Goal: Browse casually

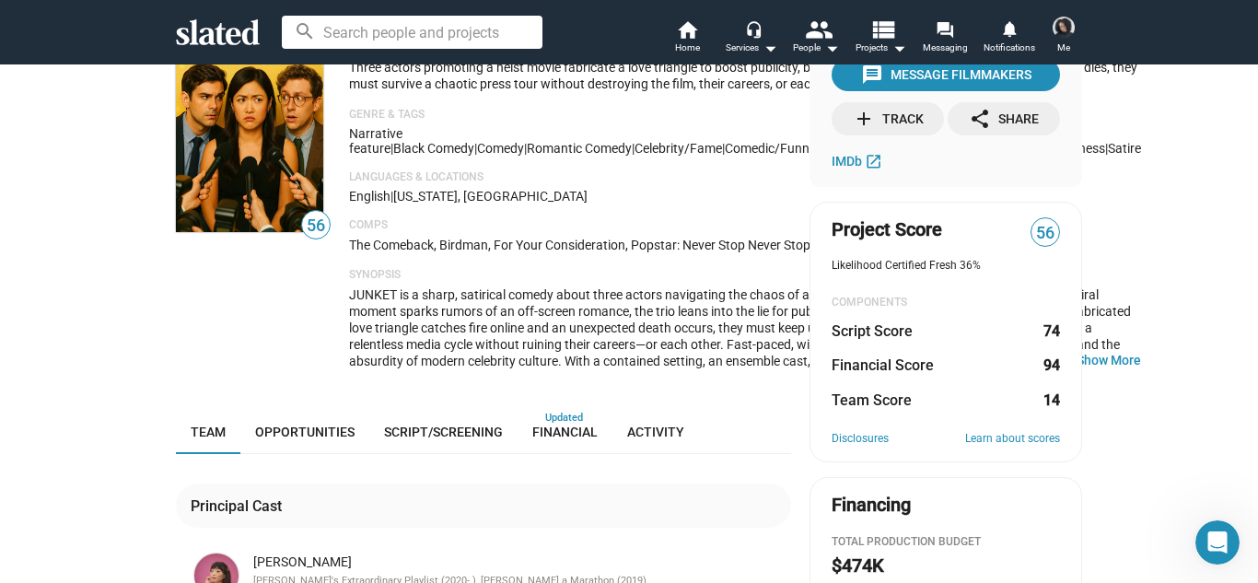
scroll to position [111, 0]
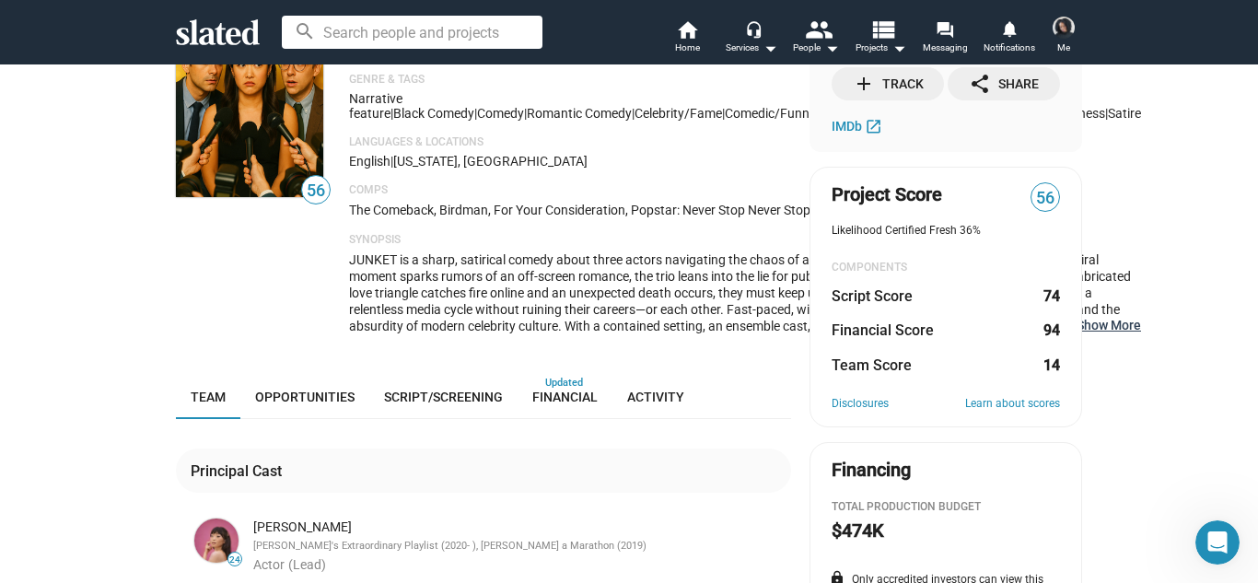
click at [1077, 333] on button "… Show More" at bounding box center [1109, 325] width 64 height 17
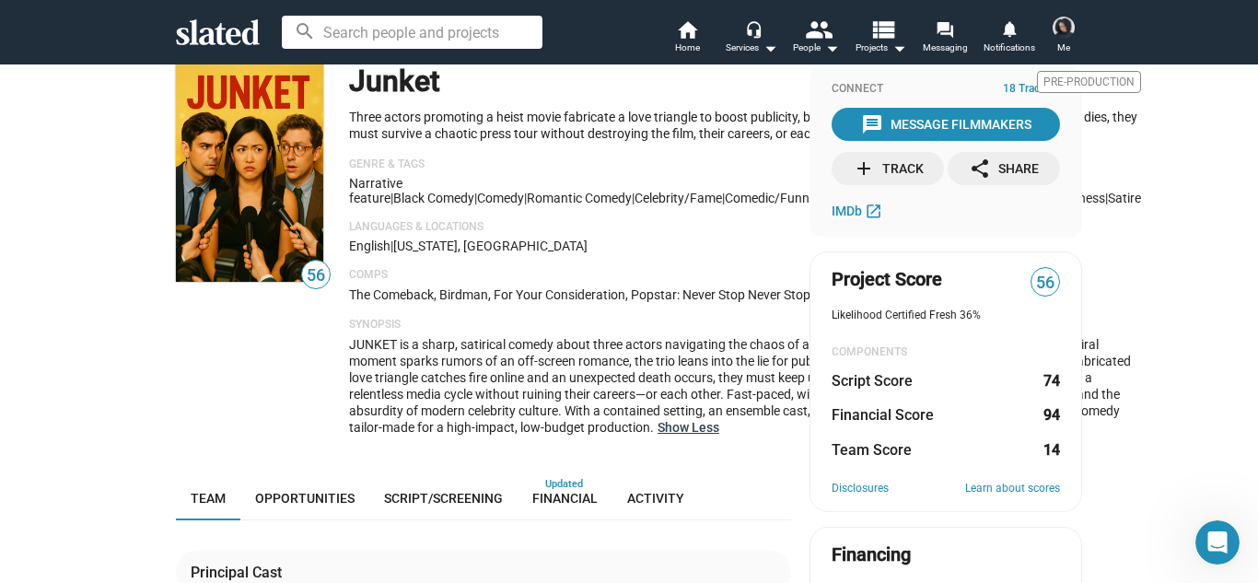
scroll to position [0, 0]
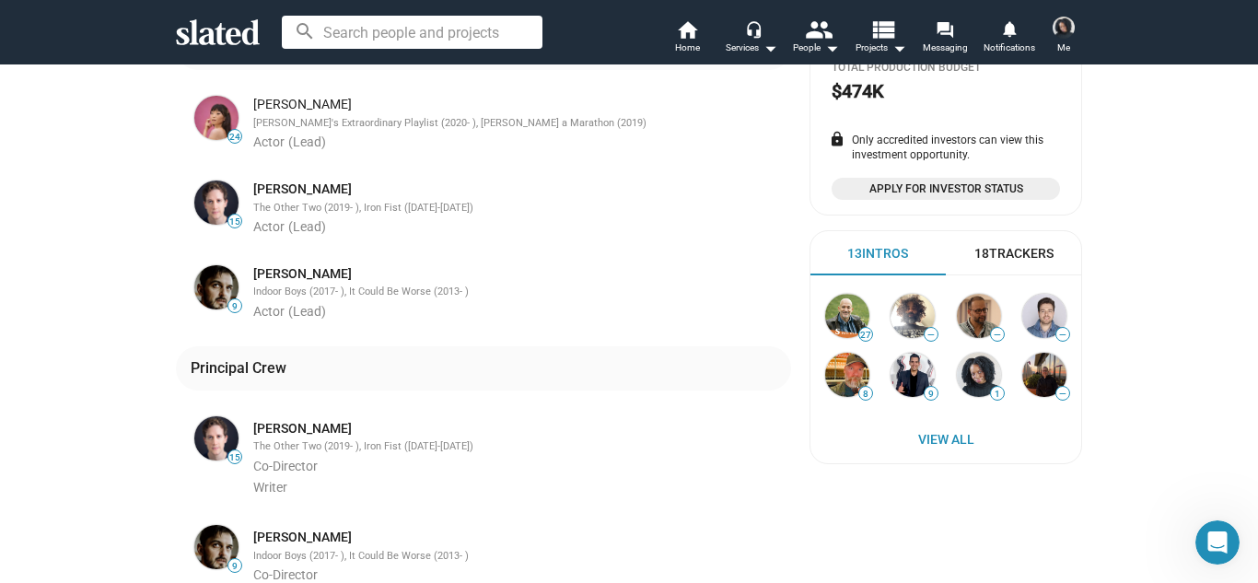
scroll to position [553, 0]
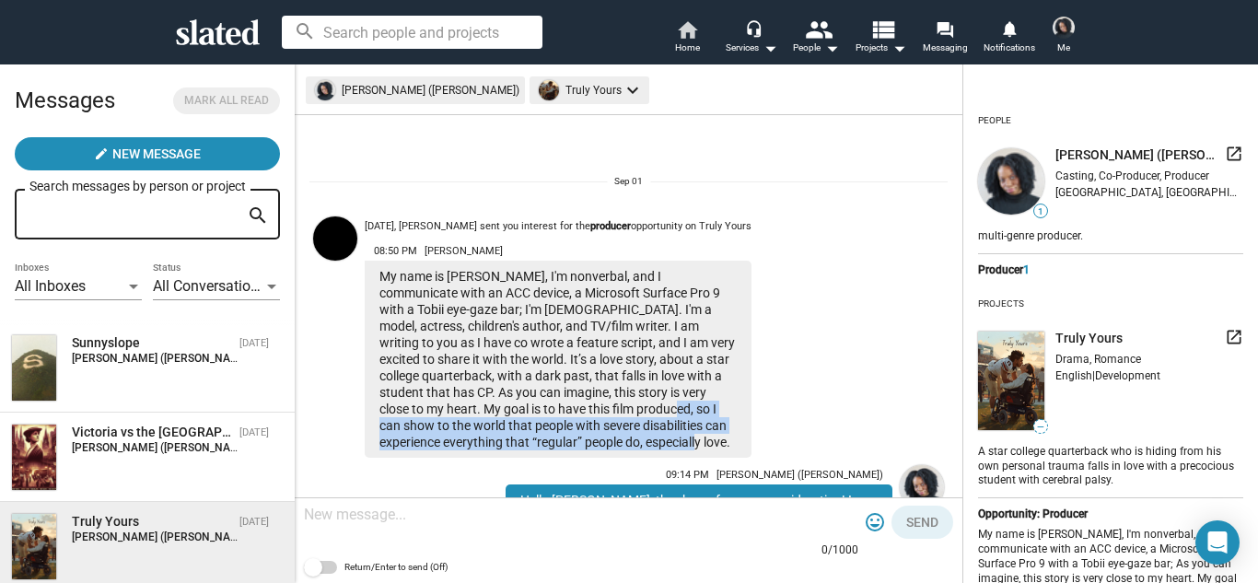
scroll to position [20, 0]
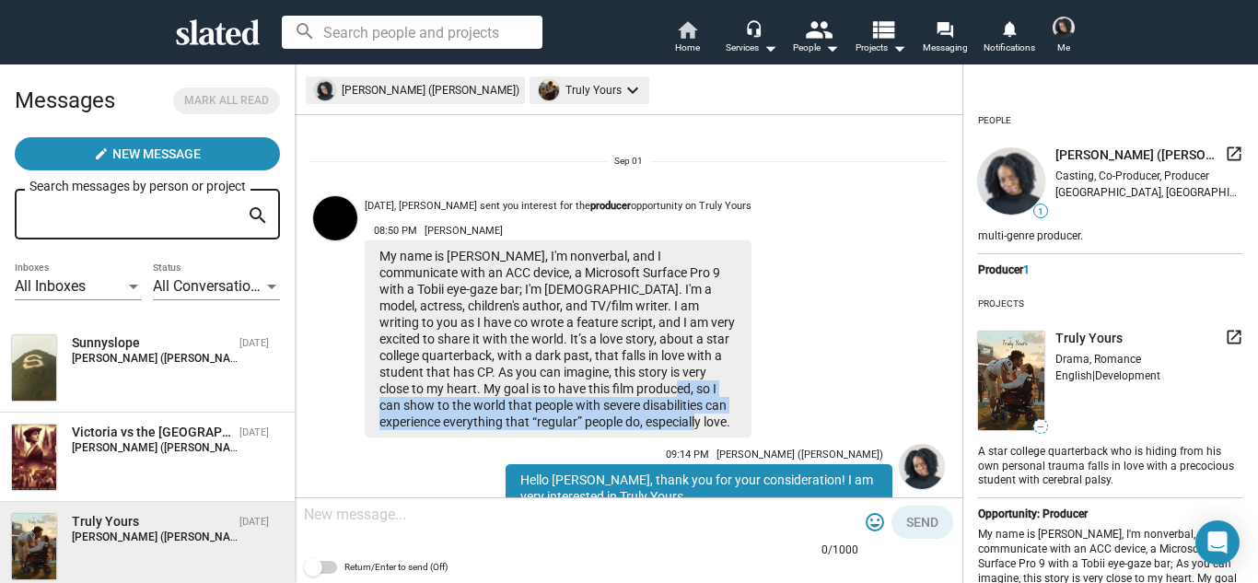
click at [667, 40] on link "home Home" at bounding box center [687, 38] width 64 height 41
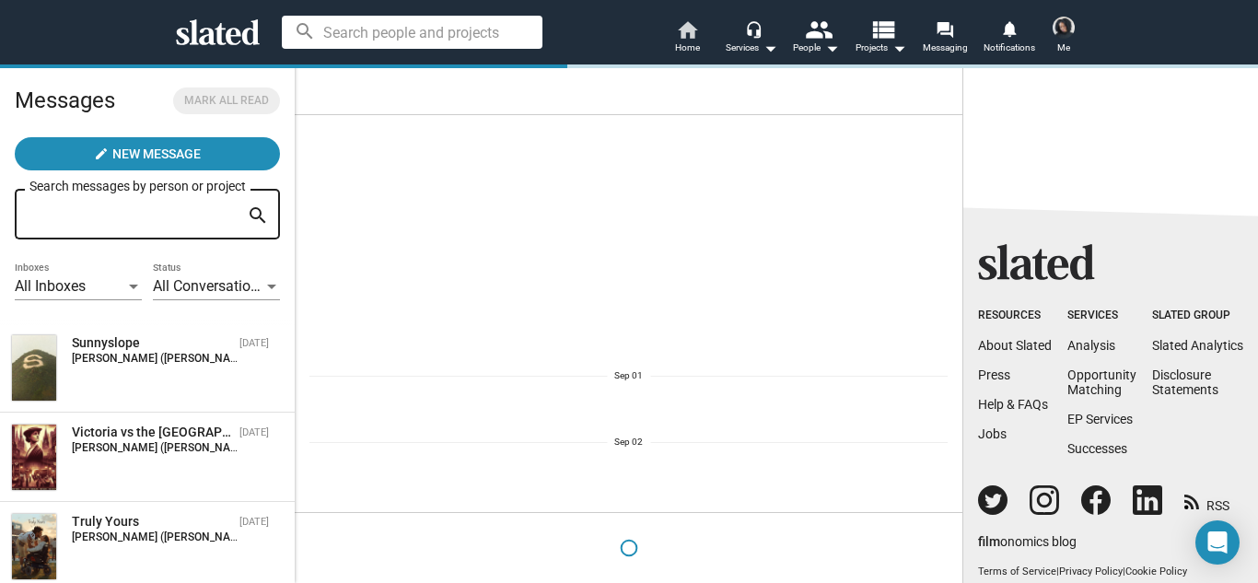
scroll to position [0, 0]
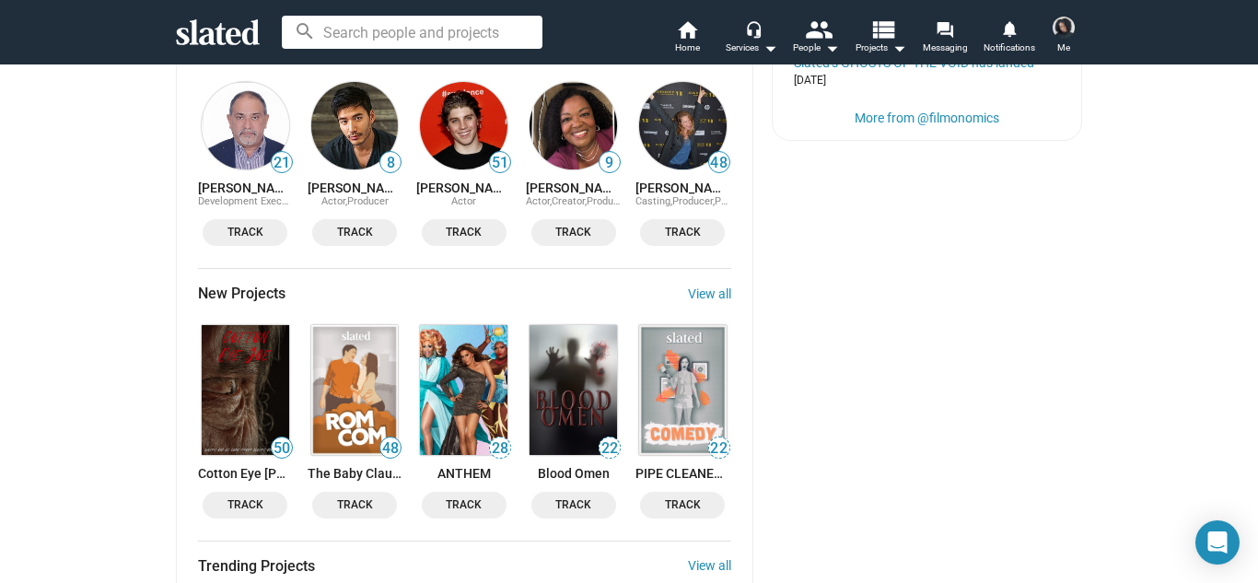
scroll to position [2211, 0]
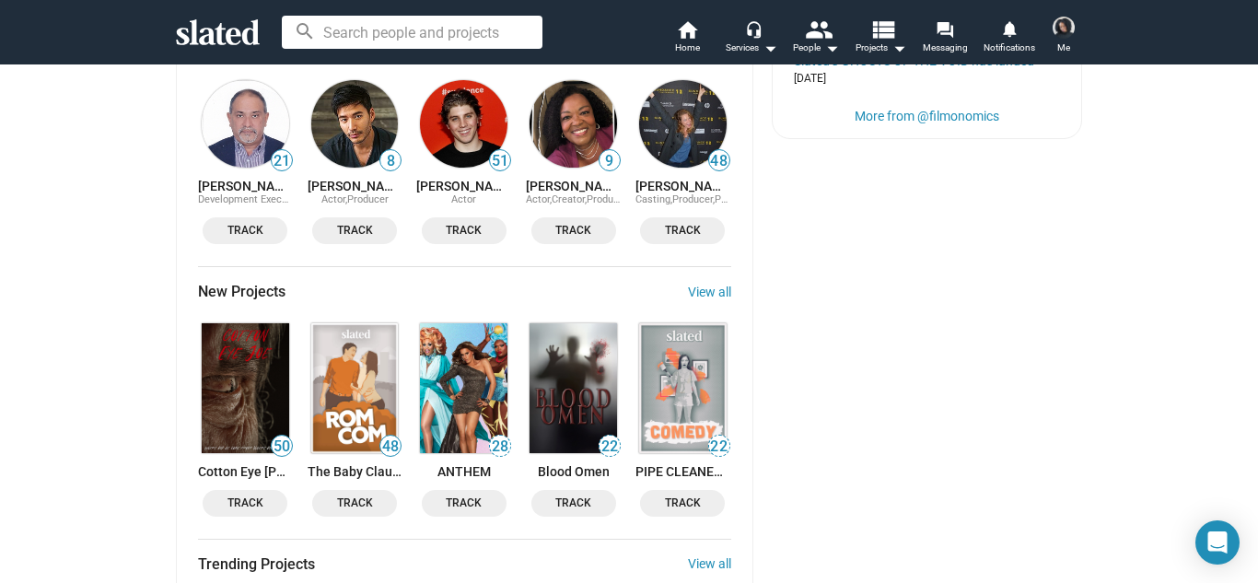
click at [695, 323] on img at bounding box center [683, 387] width 88 height 129
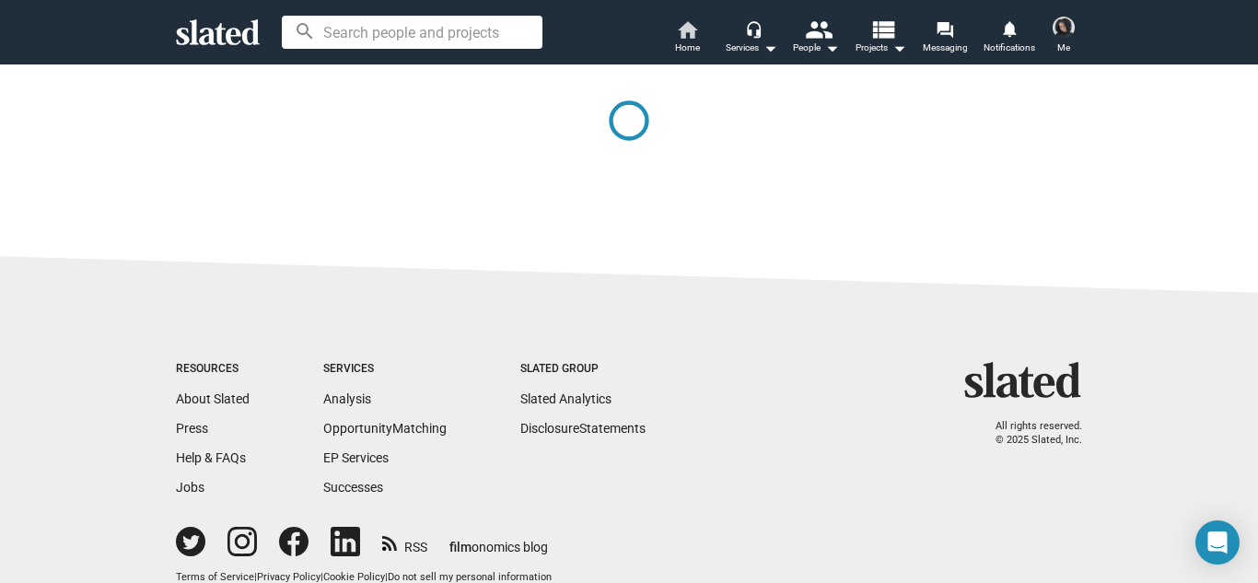
click at [687, 42] on span "Home" at bounding box center [687, 48] width 25 height 22
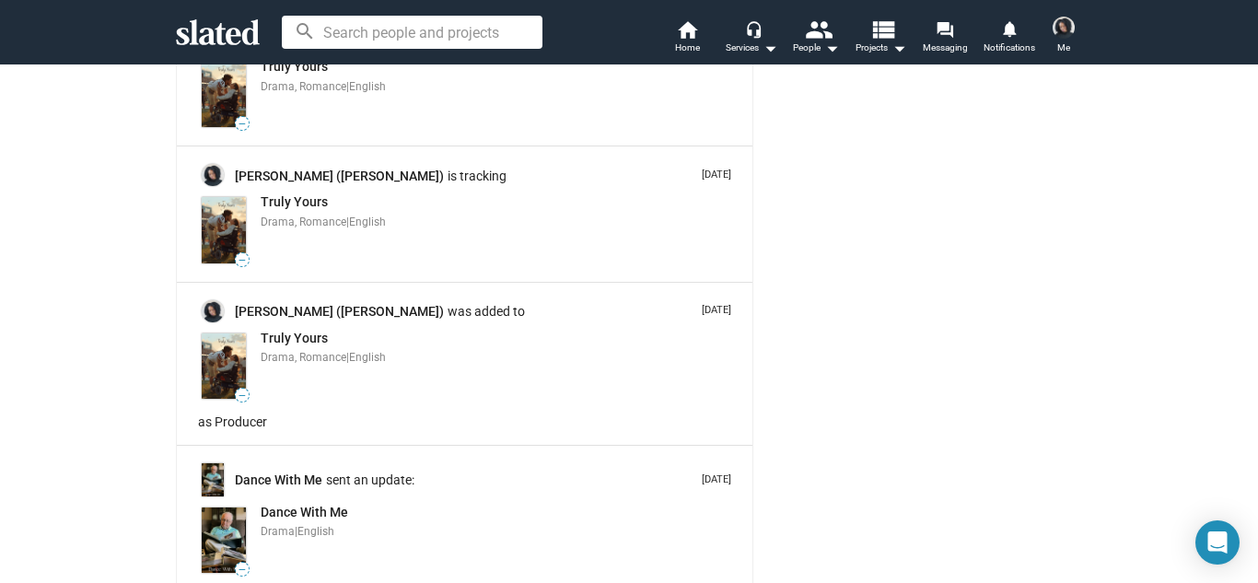
scroll to position [3242, 0]
